Goal: Task Accomplishment & Management: Complete application form

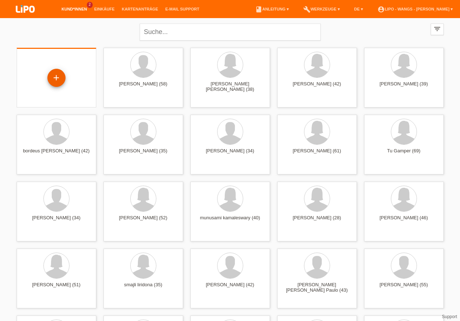
click at [58, 81] on div "+" at bounding box center [56, 78] width 17 height 12
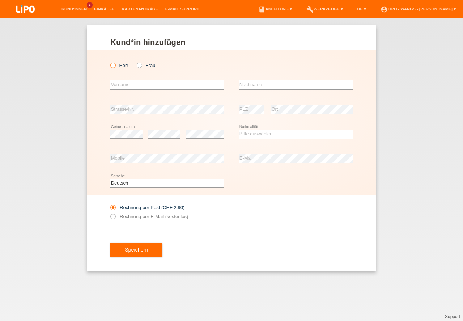
click at [109, 61] on icon at bounding box center [109, 61] width 0 height 0
click at [112, 67] on input "Herr" at bounding box center [112, 65] width 5 height 5
radio input "true"
click at [109, 61] on icon at bounding box center [109, 61] width 0 height 0
click at [112, 67] on input "Herr" at bounding box center [112, 65] width 5 height 5
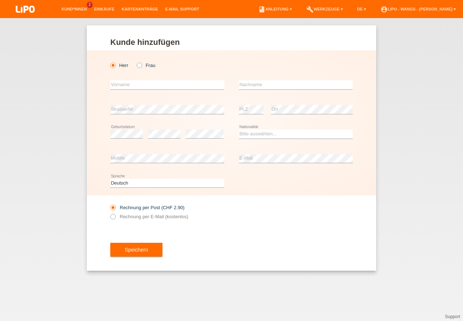
click at [119, 80] on div "error Vorname" at bounding box center [167, 85] width 114 height 25
click at [126, 83] on input "text" at bounding box center [167, 84] width 114 height 9
type input "Rama"
click at [255, 84] on input "text" at bounding box center [296, 84] width 114 height 9
type input "Qendrim"
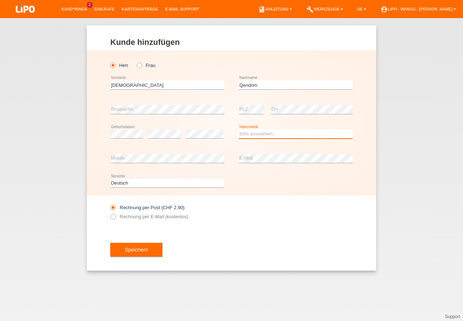
click at [257, 137] on select "Bitte auswählen... Schweiz Deutschland Liechtenstein Österreich ------------ Af…" at bounding box center [296, 133] width 114 height 9
select select "CH"
click at [0, 0] on option "Schweiz" at bounding box center [0, 0] width 0 height 0
click at [109, 213] on icon at bounding box center [109, 213] width 0 height 0
click at [114, 216] on input "Rechnung per E-Mail (kostenlos)" at bounding box center [112, 218] width 5 height 9
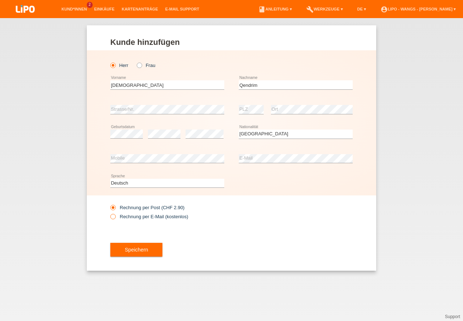
radio input "true"
click at [152, 246] on button "Speichern" at bounding box center [136, 250] width 52 height 14
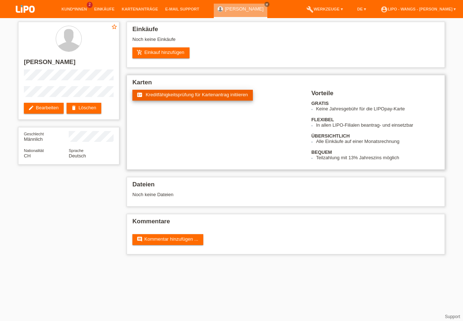
click at [189, 99] on link "fact_check Kreditfähigkeitsprüfung für Kartenantrag initiieren" at bounding box center [192, 95] width 120 height 11
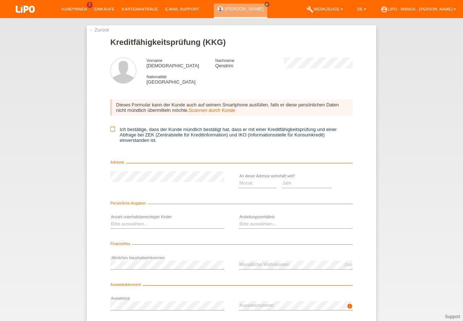
click at [111, 129] on icon at bounding box center [112, 129] width 5 height 5
click at [111, 129] on input "Ich bestätige, dass der Kunde mündlich bestätigt hat, dass er mit einer Kreditf…" at bounding box center [112, 129] width 5 height 5
click at [111, 129] on icon at bounding box center [112, 129] width 5 height 5
click at [111, 129] on input "Ich bestätige, dass der Kunde mündlich bestätigt hat, dass er mit einer Kreditf…" at bounding box center [112, 129] width 5 height 5
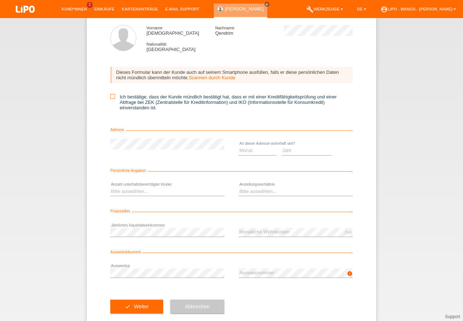
click at [111, 98] on icon at bounding box center [112, 96] width 5 height 5
click at [111, 98] on input "Ich bestätige, dass der Kunde mündlich bestätigt hat, dass er mit einer Kreditf…" at bounding box center [112, 96] width 5 height 5
checkbox input "true"
click at [264, 149] on select "Monat 01 02 03 04 05 06 07 08 09 10" at bounding box center [258, 150] width 38 height 9
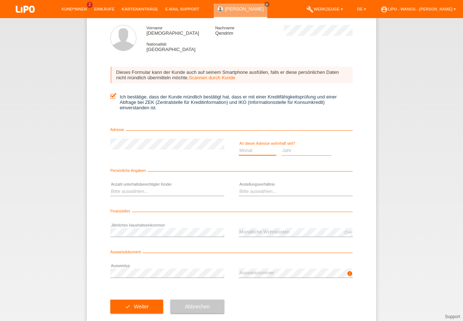
click at [264, 149] on select "Monat 01 02 03 04 05 06 07 08 09 10" at bounding box center [258, 150] width 38 height 9
select select "08"
click at [0, 0] on option "08" at bounding box center [0, 0] width 0 height 0
click at [300, 151] on select "Jahr 2025 2024 2023 2022 2021 2020 2019 2018 2017 2016 2015 2014 2013 2012 2011…" at bounding box center [307, 150] width 50 height 9
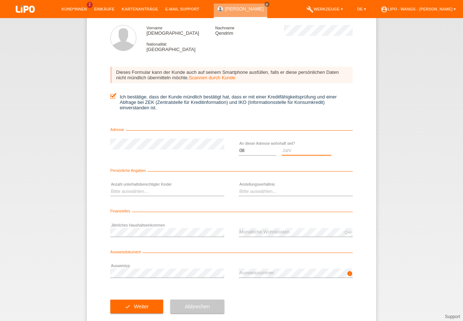
click at [290, 152] on select "Jahr 2025 2024 2023 2022 2021 2020 2019 2018 2017 2016 2015 2014 2013 2012 2011…" at bounding box center [307, 150] width 50 height 9
select select "1989"
click at [0, 0] on option "1989" at bounding box center [0, 0] width 0 height 0
click at [155, 193] on select "Bitte auswählen... 0 1 2 3 4 5 6 7 8 9" at bounding box center [167, 191] width 114 height 9
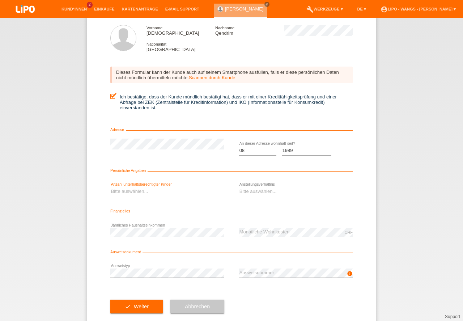
select select "1"
click at [0, 0] on option "1" at bounding box center [0, 0] width 0 height 0
click at [248, 189] on select "Bitte auswählen... Unbefristet Befristet Lehrling/Student Pensioniert Nicht arb…" at bounding box center [296, 191] width 114 height 9
select select "UNLIMITED"
click at [0, 0] on option "Unbefristet" at bounding box center [0, 0] width 0 height 0
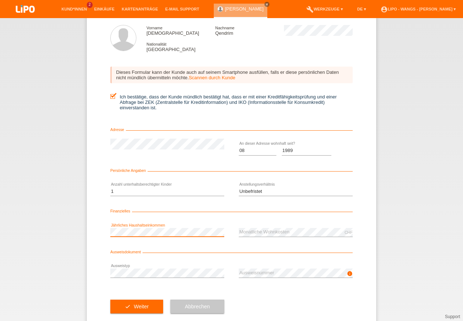
scroll to position [48, 0]
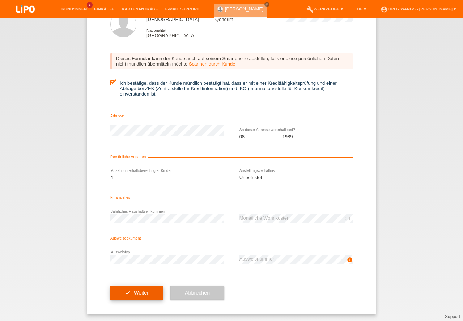
click at [123, 293] on button "check Weiter" at bounding box center [136, 293] width 53 height 14
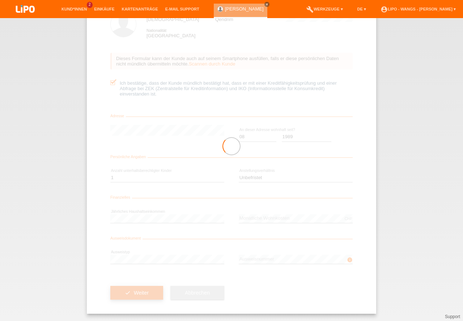
click at [123, 293] on div at bounding box center [231, 146] width 289 height 334
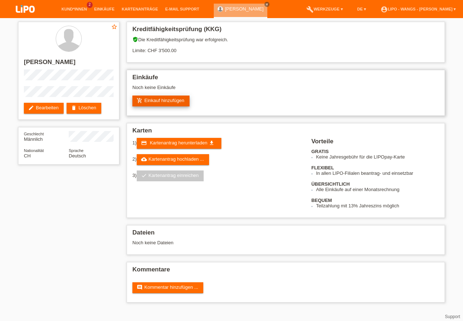
click at [162, 103] on link "add_shopping_cart Einkauf hinzufügen" at bounding box center [160, 100] width 57 height 11
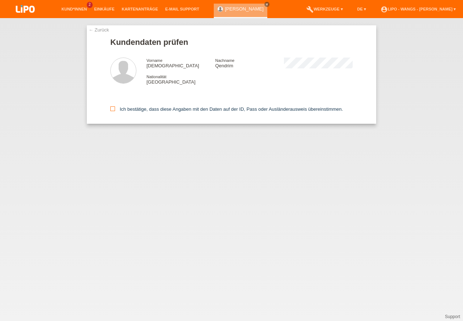
click at [114, 108] on icon at bounding box center [112, 108] width 5 height 5
click at [114, 108] on input "Ich bestätige, dass diese Angaben mit den Daten auf der ID, Pass oder Ausländer…" at bounding box center [112, 108] width 5 height 5
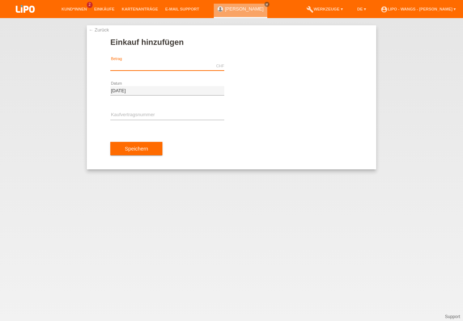
click at [132, 64] on input "text" at bounding box center [167, 65] width 114 height 9
click at [102, 31] on link "← Zurück" at bounding box center [99, 29] width 20 height 5
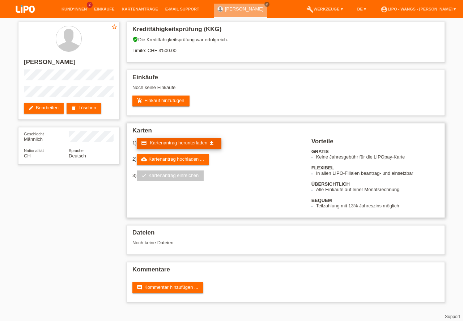
click at [176, 144] on span "Kartenantrag herunterladen" at bounding box center [178, 142] width 57 height 5
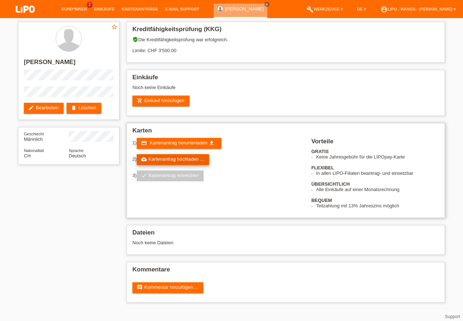
click at [170, 161] on link "cloud_upload Kartenantrag hochladen ..." at bounding box center [173, 159] width 72 height 11
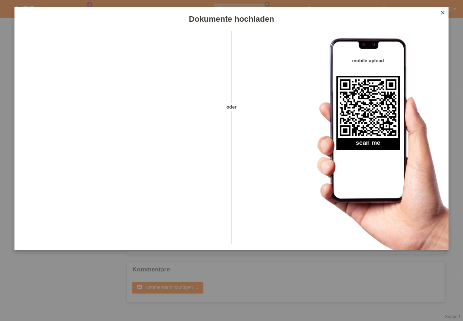
click at [442, 12] on icon "close" at bounding box center [443, 13] width 6 height 6
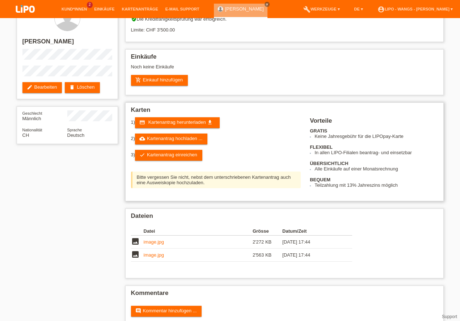
scroll to position [33, 0]
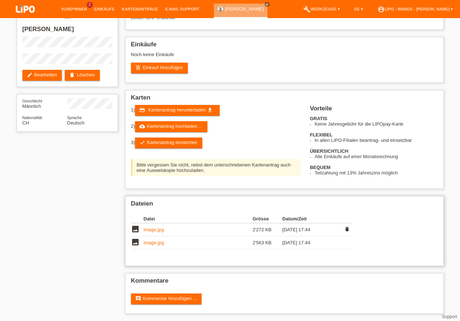
click at [160, 227] on link "image.jpg" at bounding box center [154, 229] width 20 height 5
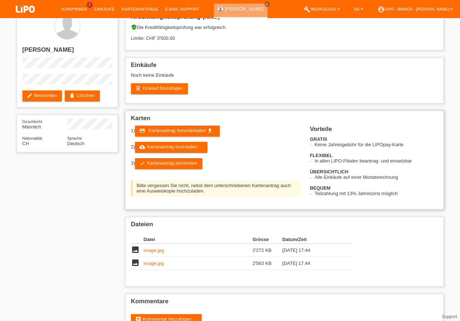
scroll to position [0, 0]
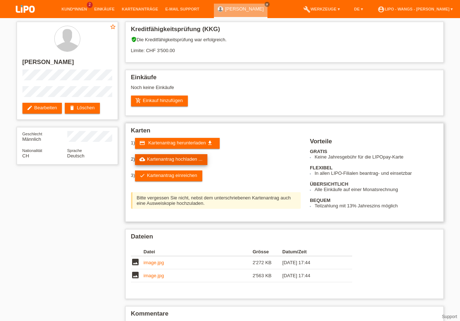
click at [182, 159] on link "cloud_upload Kartenantrag hochladen ..." at bounding box center [171, 159] width 72 height 11
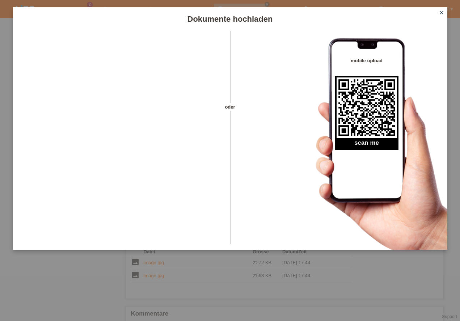
click at [442, 13] on icon "close" at bounding box center [441, 13] width 6 height 6
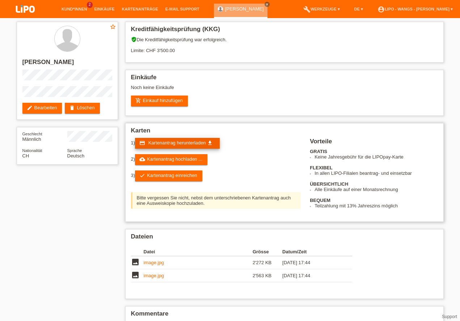
click at [196, 141] on span "Kartenantrag herunterladen" at bounding box center [176, 142] width 57 height 5
click at [194, 142] on span "Kartenantrag herunterladen" at bounding box center [176, 142] width 57 height 5
click at [165, 103] on link "add_shopping_cart Einkauf hinzufügen" at bounding box center [159, 100] width 57 height 11
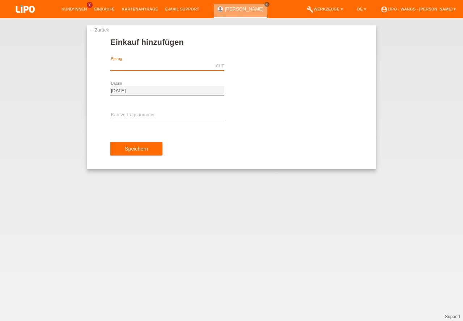
click at [131, 62] on input "text" at bounding box center [167, 65] width 114 height 9
click at [161, 115] on input "text" at bounding box center [167, 115] width 114 height 9
click at [138, 69] on input "text" at bounding box center [167, 65] width 114 height 9
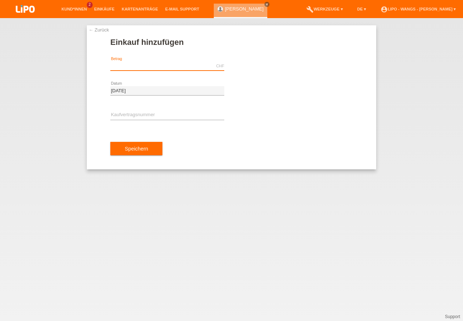
click at [138, 69] on input "text" at bounding box center [167, 65] width 114 height 9
type input "9"
click at [118, 113] on input "text" at bounding box center [167, 115] width 114 height 9
type input "3500.00"
click at [118, 113] on input "text" at bounding box center [167, 115] width 114 height 9
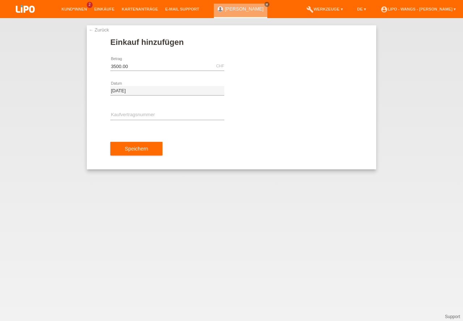
click at [94, 30] on link "← Zurück" at bounding box center [99, 29] width 20 height 5
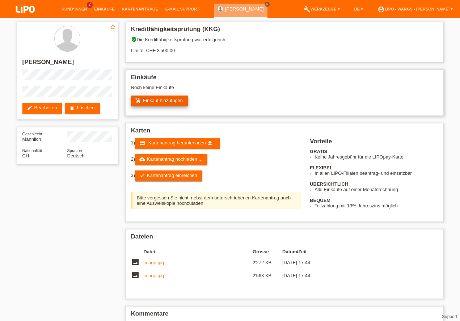
click at [175, 96] on link "add_shopping_cart Einkauf hinzufügen" at bounding box center [159, 100] width 57 height 11
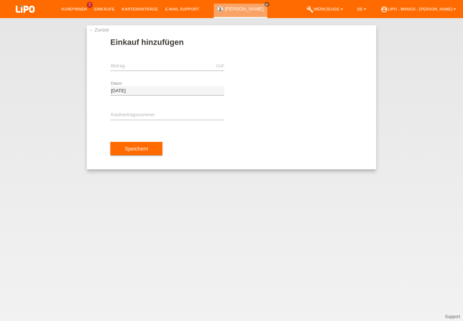
click at [94, 30] on link "← Zurück" at bounding box center [99, 29] width 20 height 5
click at [94, 29] on link "← Zurück" at bounding box center [99, 29] width 20 height 5
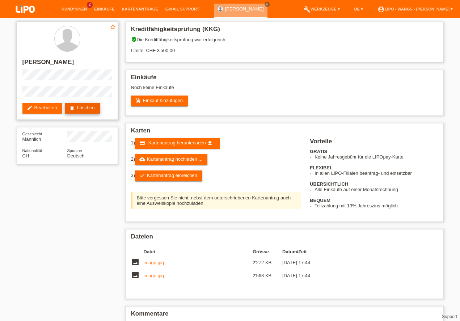
click at [81, 108] on link "delete Löschen" at bounding box center [82, 108] width 35 height 11
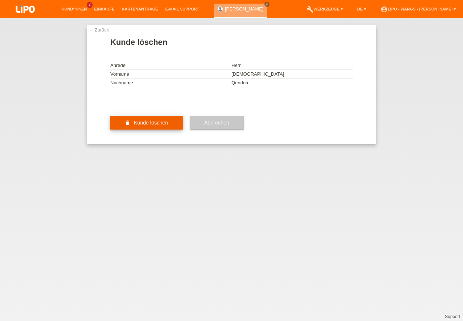
click at [151, 129] on button "delete Kunde löschen" at bounding box center [146, 123] width 72 height 14
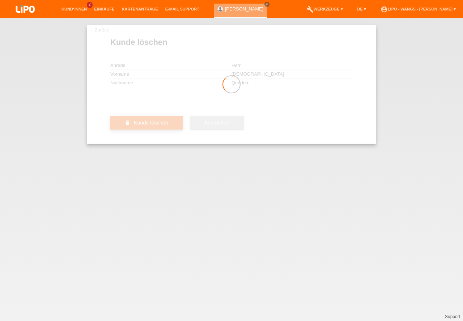
click at [151, 144] on div at bounding box center [231, 84] width 289 height 118
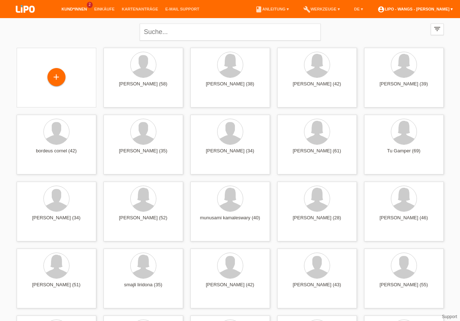
click at [434, 9] on link "account_circle LIPO - Wangs - Qendrim Rama ▾" at bounding box center [415, 9] width 82 height 4
click at [422, 6] on li "account_circle LIPO - Wangs - Qendrim Rama ▾" at bounding box center [415, 9] width 82 height 18
click at [421, 7] on link "account_circle LIPO - Wangs - Qendrim Rama ▾" at bounding box center [415, 9] width 82 height 4
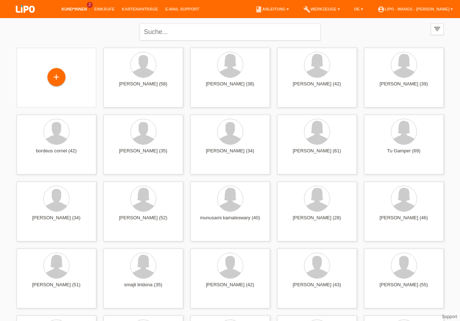
click at [435, 13] on li "account_circle LIPO - Wangs - Qendrim Rama ▾" at bounding box center [415, 9] width 82 height 18
click at [437, 8] on link "account_circle LIPO - Wangs - Qendrim Rama ▾" at bounding box center [415, 9] width 82 height 4
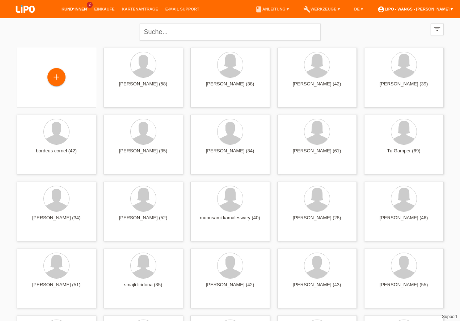
click at [451, 9] on link "account_circle LIPO - Wangs - Qendrim Rama ▾" at bounding box center [415, 9] width 82 height 4
click at [446, 6] on li "account_circle LIPO - Wangs - Qendrim Rama ▾" at bounding box center [415, 9] width 82 height 18
click at [445, 7] on link "account_circle LIPO - Wangs - Qendrim Rama ▾" at bounding box center [415, 9] width 82 height 4
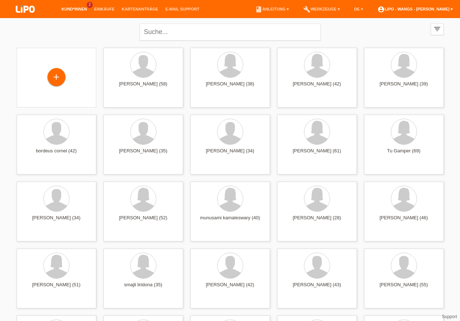
click at [447, 9] on link "account_circle LIPO - Wangs - Qendrim Rama ▾" at bounding box center [415, 9] width 82 height 4
click at [424, 7] on link "account_circle LIPO - Wangs - Qendrim Rama ▾" at bounding box center [415, 9] width 82 height 4
click at [390, 37] on div "close filter_list view_module Alle Kund*innen anzeigen star Markierte [PERSON_N…" at bounding box center [230, 31] width 434 height 26
click at [387, 8] on link "account_circle LIPO - Wangs - Qendrim Rama ▾" at bounding box center [415, 9] width 82 height 4
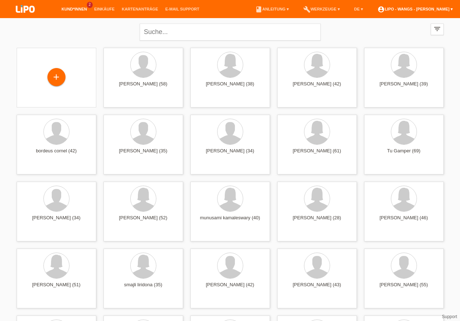
click at [387, 8] on link "account_circle LIPO - Wangs - Qendrim Rama ▾" at bounding box center [415, 9] width 82 height 4
click at [451, 8] on link "account_circle LIPO - Wangs - Qendrim Rama ▾" at bounding box center [415, 9] width 82 height 4
click at [447, 9] on link "account_circle LIPO - Wangs - Qendrim Rama ▾" at bounding box center [415, 9] width 82 height 4
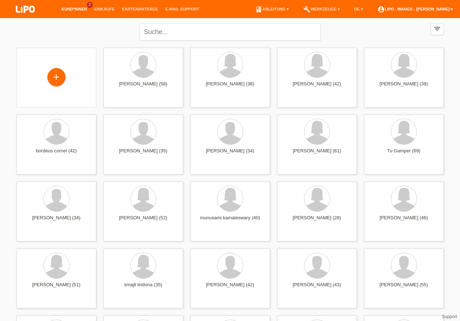
click at [447, 9] on link "account_circle LIPO - Wangs - Qendrim Rama ▾" at bounding box center [415, 9] width 82 height 4
click at [396, 40] on div "close filter_list view_module Alle Kund*innen anzeigen star Markierte [PERSON_N…" at bounding box center [230, 31] width 434 height 26
click at [400, 37] on div "close filter_list view_module Alle Kund*innen anzeigen star Markierte [PERSON_N…" at bounding box center [230, 31] width 434 height 26
click at [439, 30] on icon "filter_list" at bounding box center [437, 29] width 8 height 8
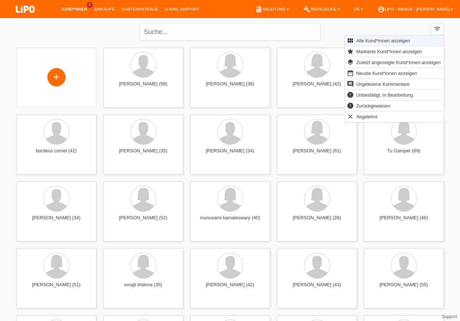
click at [432, 22] on div "close filter_list view_module Alle Kund*innen anzeigen star Markierte [PERSON_N…" at bounding box center [230, 31] width 434 height 26
click at [445, 13] on li "account_circle LIPO - Wangs - Qendrim Rama ▾" at bounding box center [415, 9] width 82 height 18
click at [446, 11] on link "account_circle LIPO - Wangs - Qendrim Rama ▾" at bounding box center [415, 9] width 82 height 4
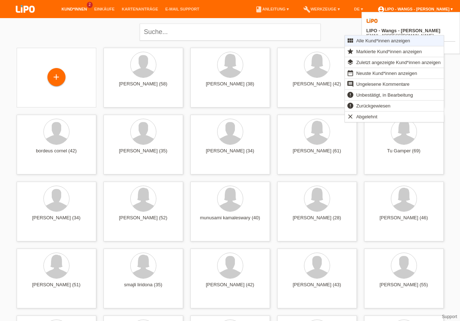
click at [446, 11] on link "account_circle LIPO - Wangs - Qendrim Rama ▾" at bounding box center [415, 9] width 82 height 4
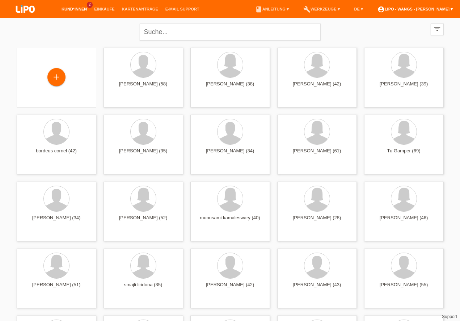
click at [443, 9] on link "account_circle LIPO - Wangs - Qendrim Rama ▾" at bounding box center [415, 9] width 82 height 4
